Goal: Browse casually

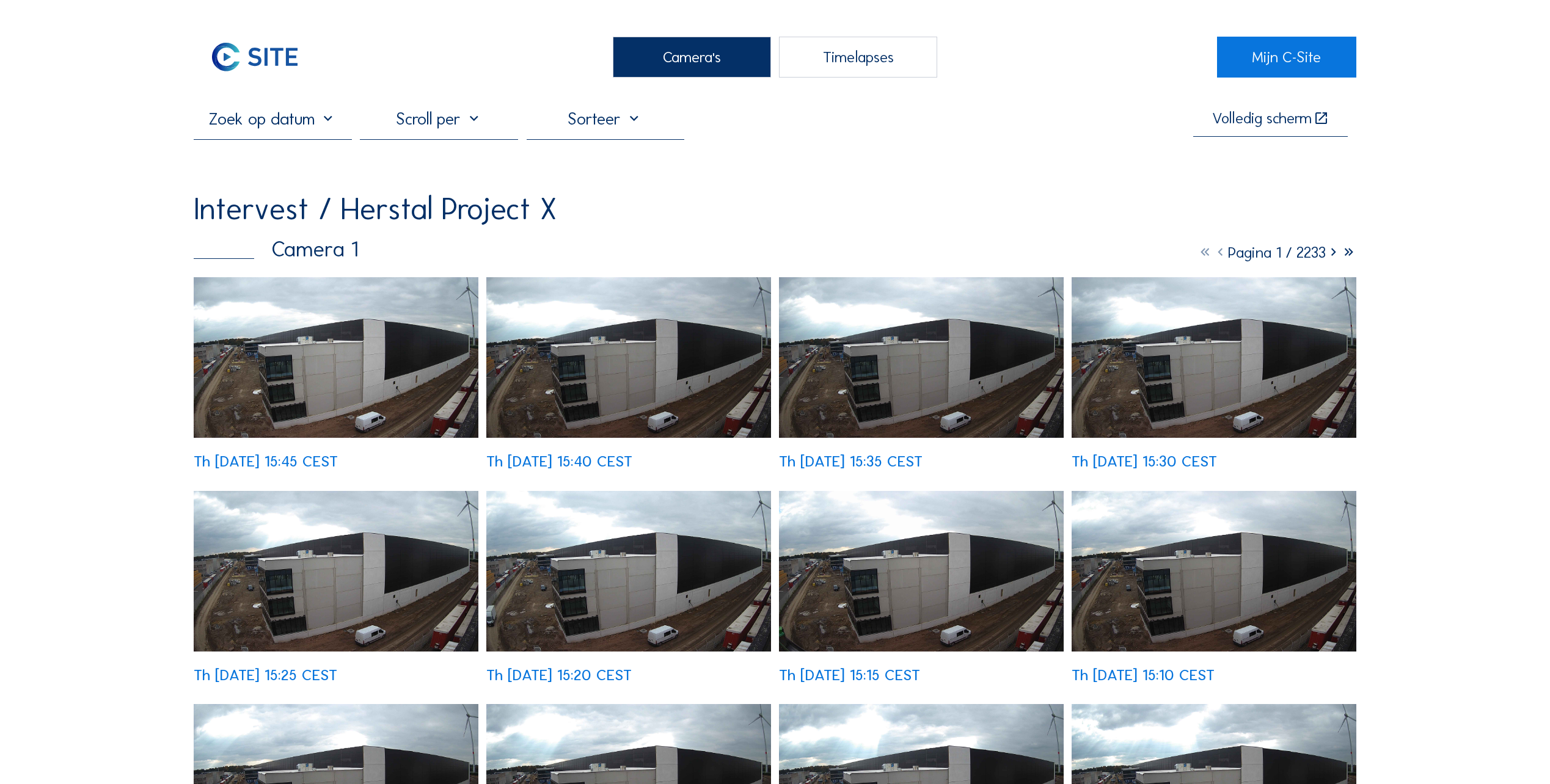
click at [249, 367] on img at bounding box center [336, 357] width 285 height 161
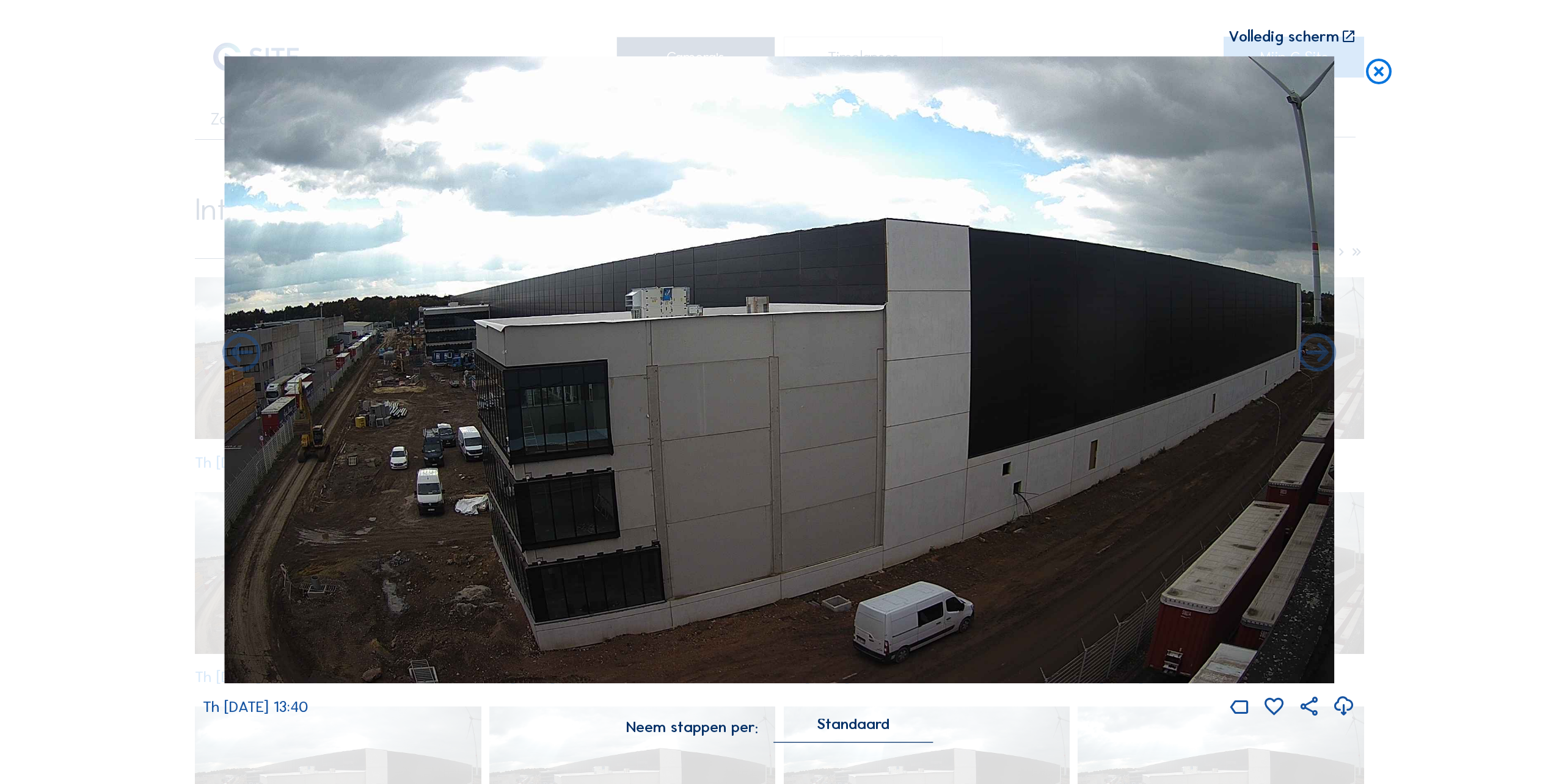
click at [1372, 73] on icon at bounding box center [1379, 72] width 31 height 32
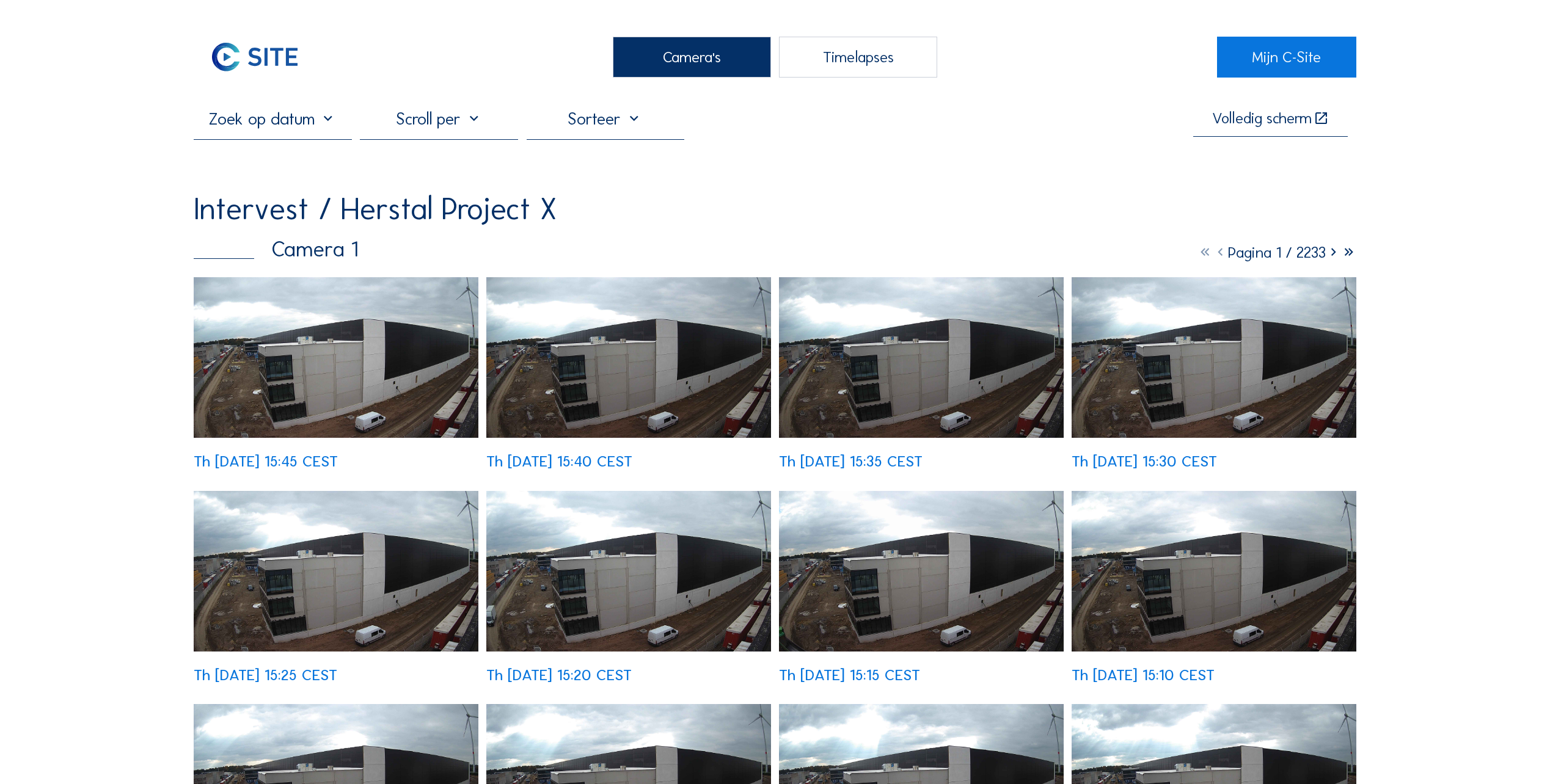
click at [702, 55] on div "Camera's" at bounding box center [691, 57] width 158 height 41
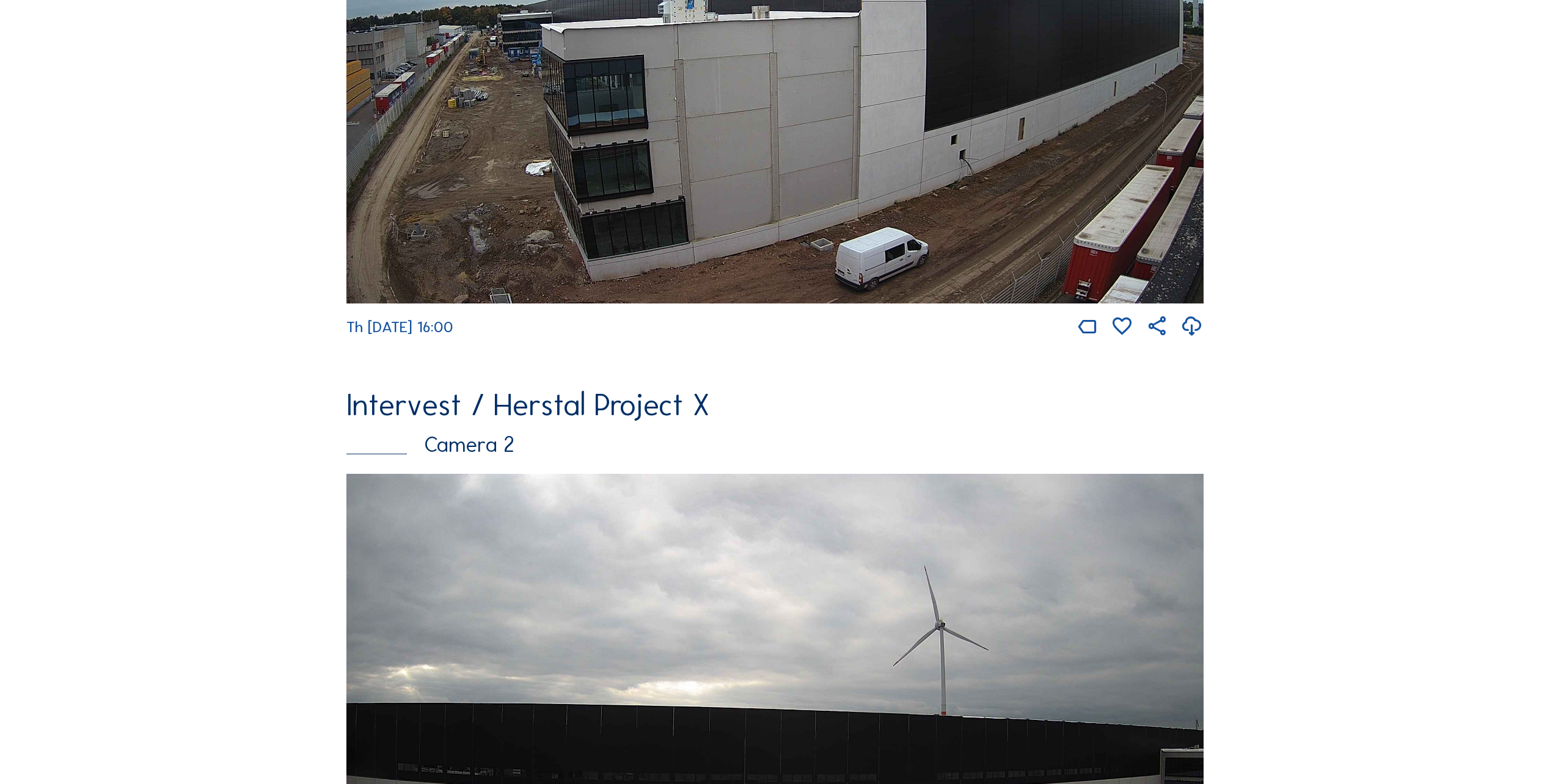
scroll to position [855, 0]
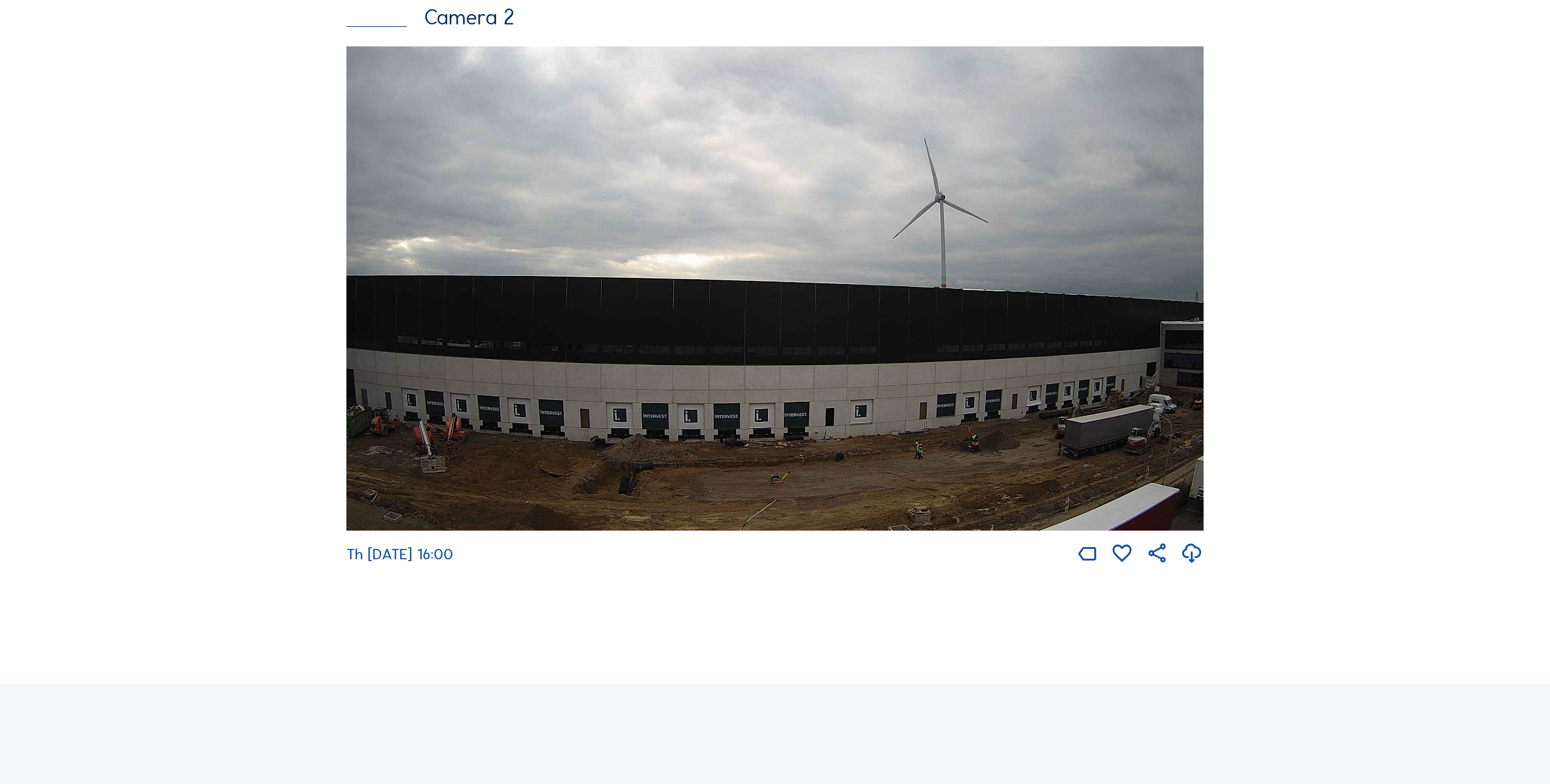
click at [915, 338] on img at bounding box center [774, 288] width 857 height 484
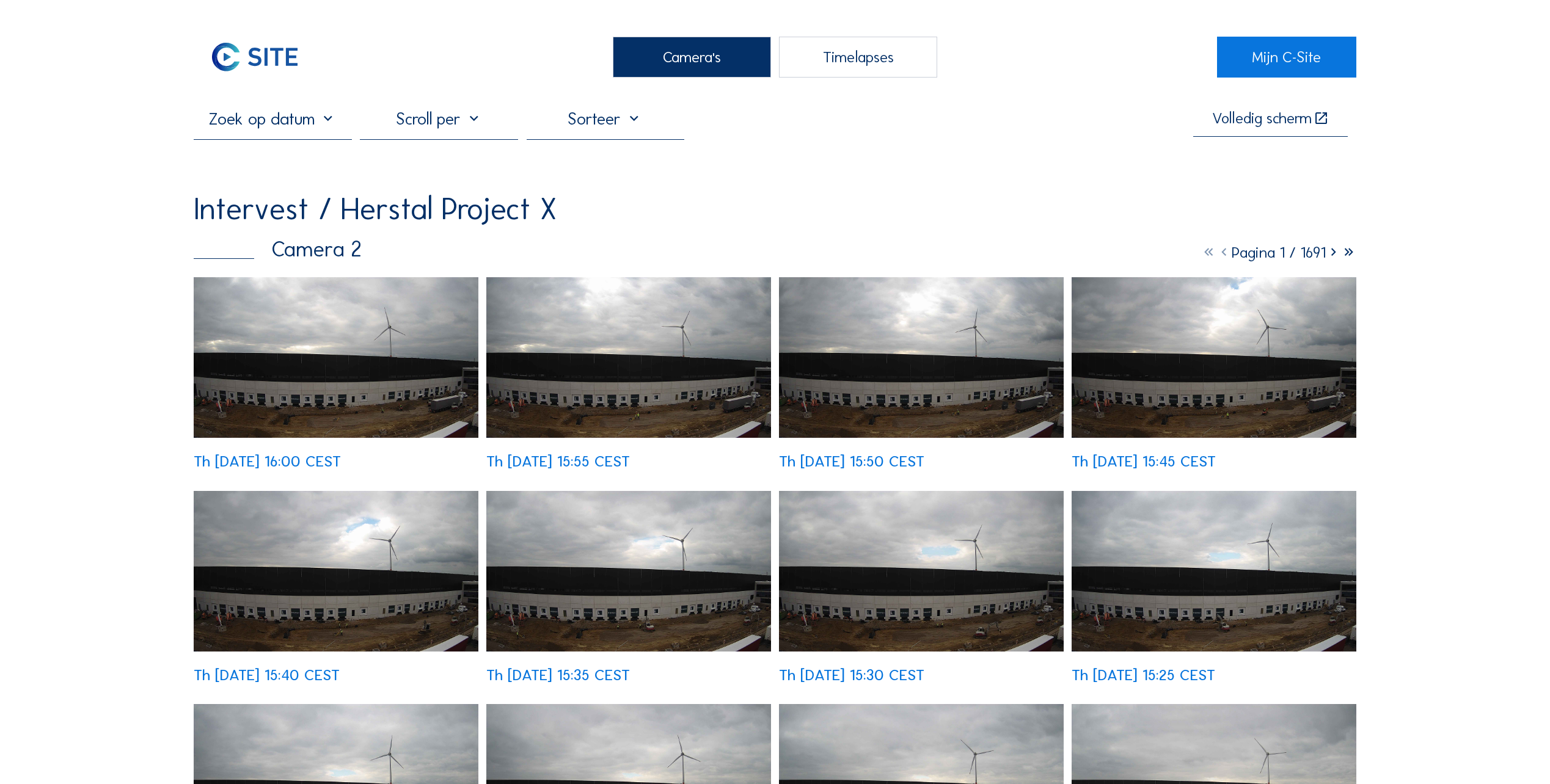
click at [333, 368] on img at bounding box center [336, 357] width 285 height 161
